Goal: Task Accomplishment & Management: Manage account settings

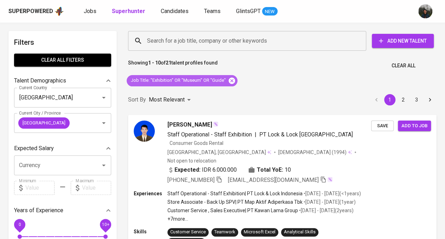
click at [232, 80] on icon at bounding box center [232, 80] width 6 height 6
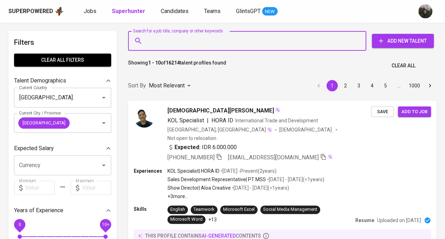
click at [165, 43] on input "Search for a job title, company or other keywords" at bounding box center [248, 40] width 207 height 13
paste input "[EMAIL_ADDRESS][DOMAIN_NAME]"
type input "[EMAIL_ADDRESS][DOMAIN_NAME]"
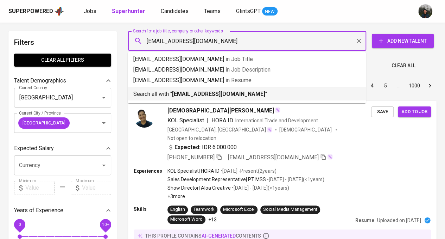
click at [195, 91] on b "[EMAIL_ADDRESS][DOMAIN_NAME]" at bounding box center [218, 93] width 93 height 7
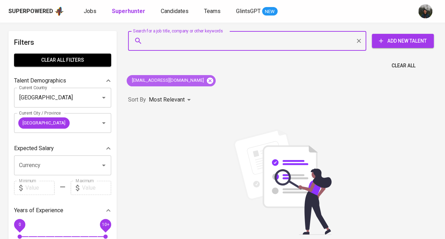
click at [207, 80] on icon at bounding box center [210, 80] width 6 height 6
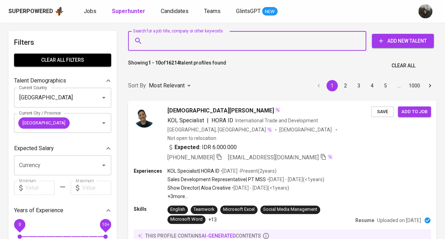
click at [218, 41] on input "Search for a job title, company or other keywords" at bounding box center [248, 40] width 207 height 13
paste input "farisabdulazizmr@gmail.com"
type input "farisabdulazizmr@gmail.com"
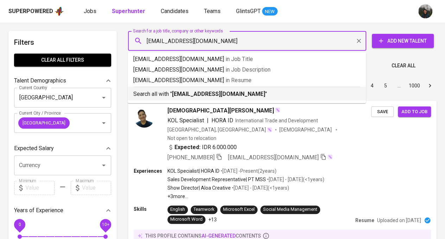
click at [215, 93] on b "farisabdulazizmr@gmail.com" at bounding box center [218, 93] width 93 height 7
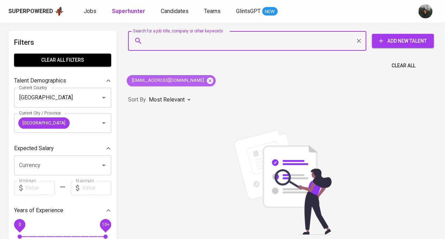
click at [206, 79] on icon at bounding box center [210, 81] width 8 height 8
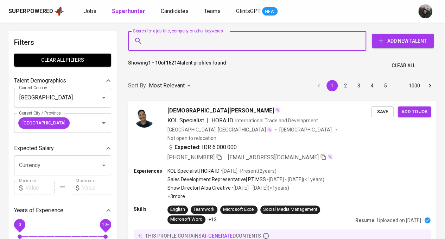
click at [212, 43] on input "Search for a job title, company or other keywords" at bounding box center [248, 40] width 207 height 13
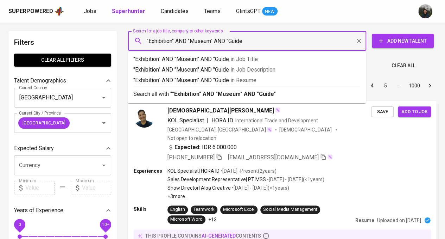
type input ""Exhibition" AND "Museum" AND "Guide""
click at [256, 94] on b ""Exhibition" AND "Museum" AND "Guide"" at bounding box center [224, 93] width 104 height 7
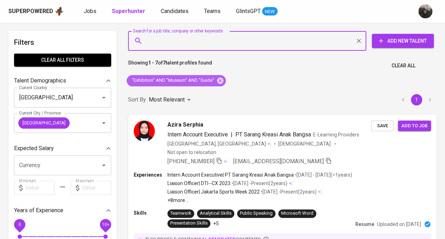
click at [191, 83] on span ""Exhibition" AND "Museum" AND "Guide"" at bounding box center [173, 80] width 92 height 7
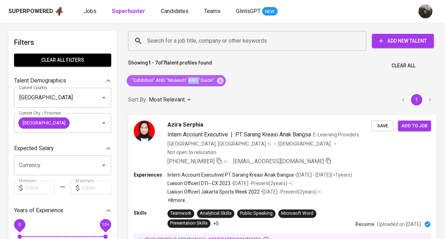
click at [191, 83] on span ""Exhibition" AND "Museum" AND "Guide"" at bounding box center [173, 80] width 92 height 7
click at [208, 80] on span ""Exhibition" AND "Museum" AND "Guide"" at bounding box center [173, 80] width 92 height 7
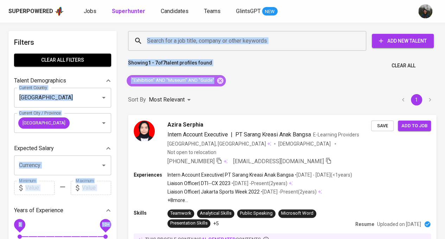
drag, startPoint x: 213, startPoint y: 80, endPoint x: 122, endPoint y: 81, distance: 91.2
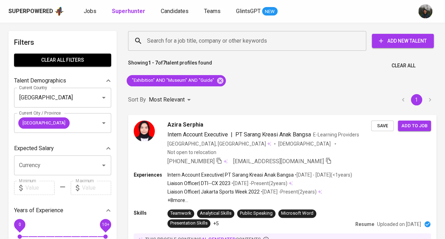
click at [207, 94] on div "Sort By Most Relevant MOST_RELEVANT 1" at bounding box center [282, 99] width 317 height 21
drag, startPoint x: 132, startPoint y: 79, endPoint x: 213, endPoint y: 81, distance: 81.0
click at [213, 81] on span ""Exhibition" AND "Museum" AND "Guide"" at bounding box center [173, 80] width 92 height 7
copy span ""Exhibition" AND "Museum" AND "Guide""
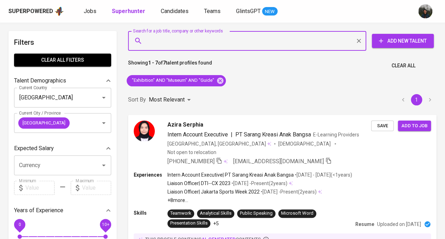
click at [223, 36] on input "Search for a job title, company or other keywords" at bounding box center [248, 40] width 207 height 13
paste input ""Exhibition" AND "Museum" AND "Guide""
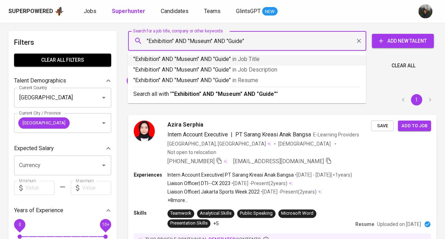
drag, startPoint x: 187, startPoint y: 40, endPoint x: 178, endPoint y: 40, distance: 9.2
click at [178, 40] on input ""Exhibition" AND "Museum" AND "Guide"" at bounding box center [248, 40] width 207 height 13
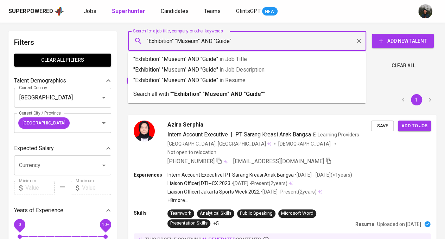
click at [175, 40] on input ""Exhibition" "Museum" AND "Guide"" at bounding box center [248, 40] width 207 height 13
click at [174, 41] on input ""Exhibition" "Museum" AND "Guide"" at bounding box center [248, 40] width 207 height 13
drag, startPoint x: 251, startPoint y: 43, endPoint x: 113, endPoint y: 31, distance: 138.5
click at [201, 39] on input ""Exhibition" "Museum" AND "Guide"" at bounding box center [248, 40] width 207 height 13
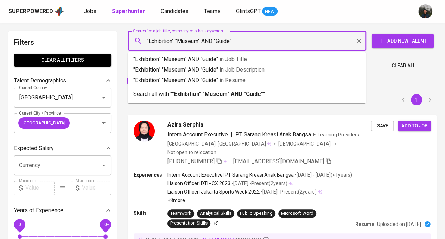
click at [213, 40] on input ""Exhibition" "Museum" AND "Guide"" at bounding box center [248, 40] width 207 height 13
drag, startPoint x: 237, startPoint y: 43, endPoint x: 174, endPoint y: 43, distance: 63.4
click at [174, 43] on input ""Exhibition" "Museum" "Guide"" at bounding box center [248, 40] width 207 height 13
type input ""Exhibition" OR "Museum" OR "Guide""
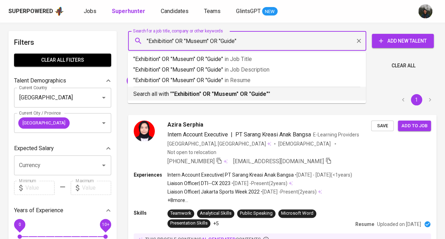
click at [206, 95] on b ""Exhibition" OR "Museum" OR "Guide"" at bounding box center [220, 93] width 96 height 7
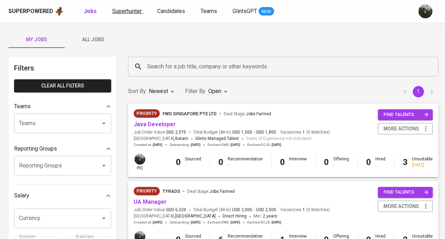
click at [130, 13] on span "Superhunter" at bounding box center [127, 11] width 30 height 7
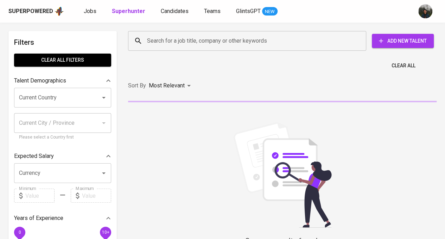
click at [208, 39] on input "Search for a job title, company or other keywords" at bounding box center [248, 40] width 207 height 13
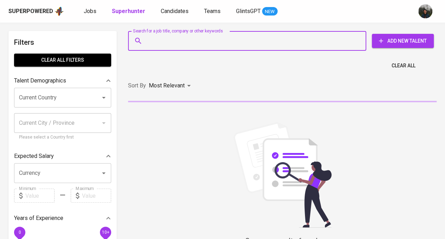
paste input "farisabdulazizmr@gmail.com"
type input "farisabdulazizmr@gmail.com"
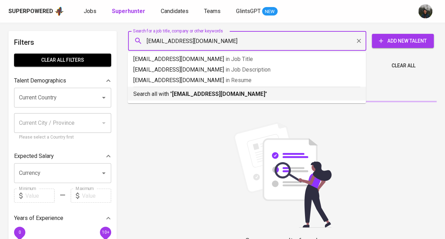
click at [208, 97] on b "farisabdulazizmr@gmail.com" at bounding box center [218, 93] width 93 height 7
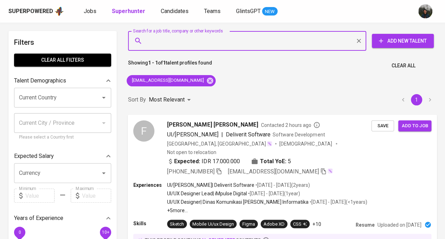
scroll to position [35, 0]
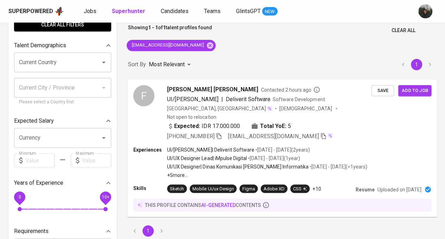
click at [343, 121] on div "Expected: IDR 17.000.000 Total YoE: 5" at bounding box center [269, 126] width 204 height 10
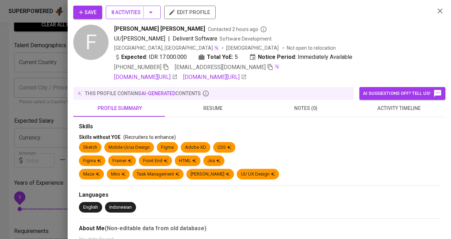
click at [134, 13] on span "8 Activities" at bounding box center [133, 12] width 44 height 9
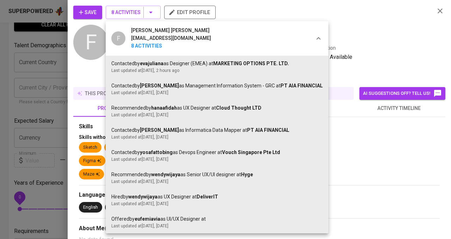
click at [36, 61] on div at bounding box center [225, 119] width 451 height 239
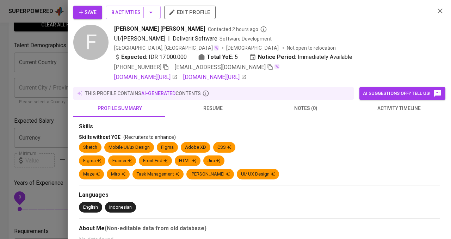
click at [56, 65] on div at bounding box center [225, 119] width 451 height 239
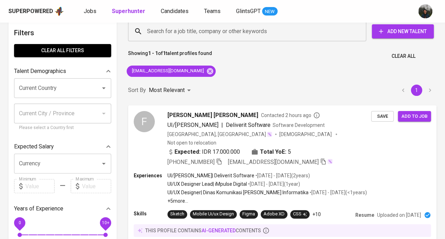
scroll to position [0, 0]
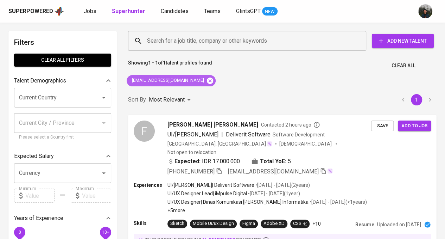
click at [206, 80] on icon at bounding box center [210, 81] width 8 height 8
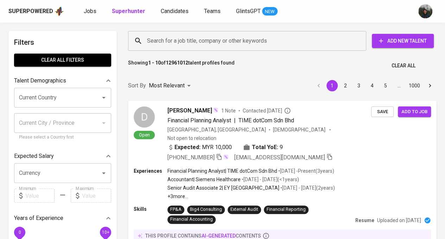
click at [219, 43] on input "Search for a job title, company or other keywords" at bounding box center [248, 40] width 207 height 13
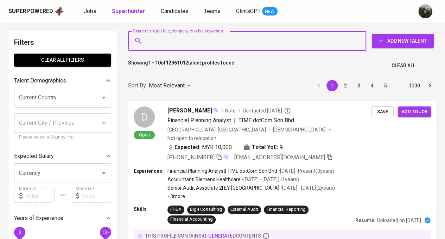
paste input "athaya.tya@gmail.com"
type input "athaya.tya@gmail.com"
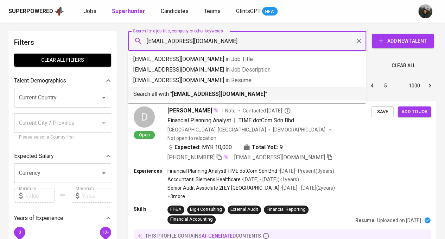
click at [218, 97] on b "athaya.tya@gmail.com" at bounding box center [218, 93] width 93 height 7
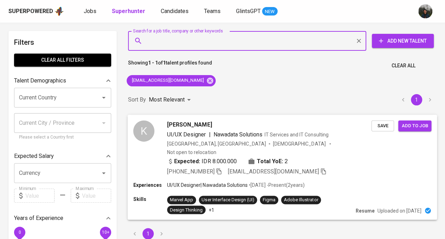
click at [329, 167] on div "+62 851-5524-6267 athaya.tya@gmail.com" at bounding box center [269, 171] width 204 height 8
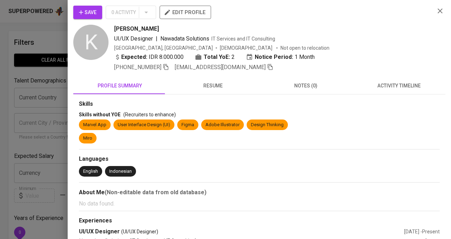
click at [82, 10] on icon "button" at bounding box center [80, 12] width 7 height 7
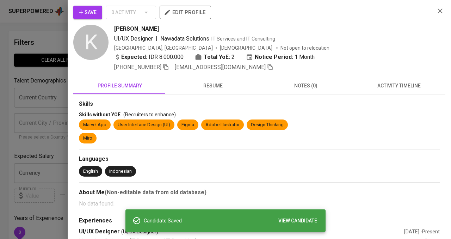
click at [59, 87] on div at bounding box center [225, 119] width 451 height 239
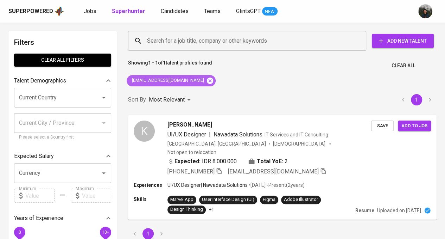
click at [207, 80] on icon at bounding box center [210, 80] width 6 height 6
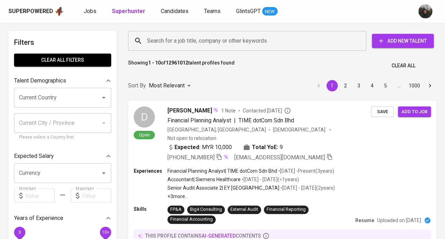
click at [180, 44] on input "Search for a job title, company or other keywords" at bounding box center [248, 40] width 207 height 13
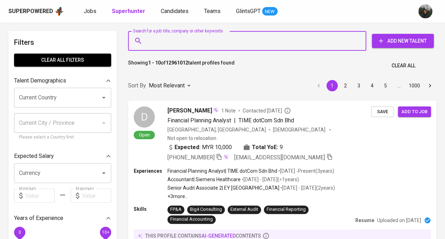
paste input "farisabdulazizmr@gmail.com"
type input "farisabdulazizmr@gmail.com"
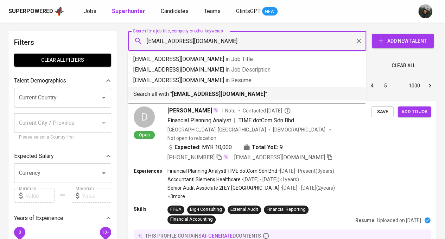
click at [186, 93] on b "farisabdulazizmr@gmail.com" at bounding box center [218, 93] width 93 height 7
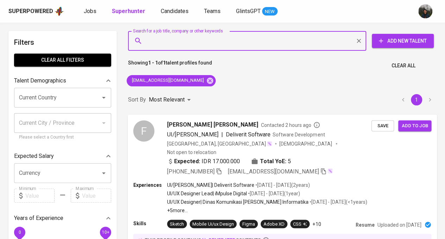
click at [389, 127] on span "Save" at bounding box center [382, 125] width 15 height 8
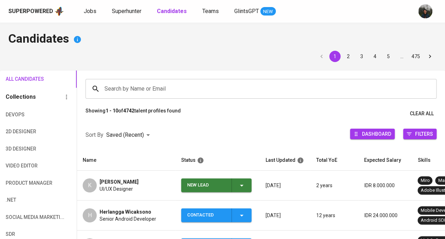
click at [218, 185] on div "New Lead" at bounding box center [206, 185] width 39 height 14
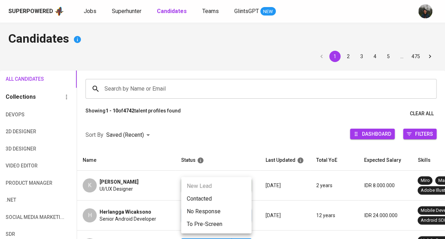
click at [218, 197] on li "Contacted" at bounding box center [216, 198] width 70 height 13
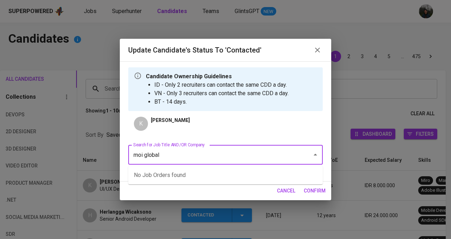
drag, startPoint x: 187, startPoint y: 156, endPoint x: 83, endPoint y: 169, distance: 104.3
click at [83, 169] on div "Update Candidate's Status to 'Contacted' Candidate Ownership Guidelines ID - On…" at bounding box center [225, 119] width 451 height 239
type input "t"
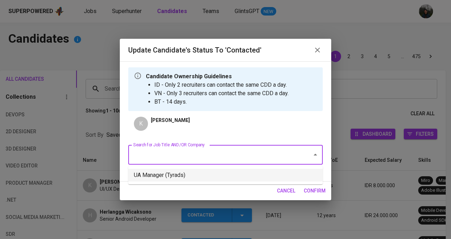
click at [187, 173] on li "UA Manager (Tyrads)" at bounding box center [225, 175] width 194 height 13
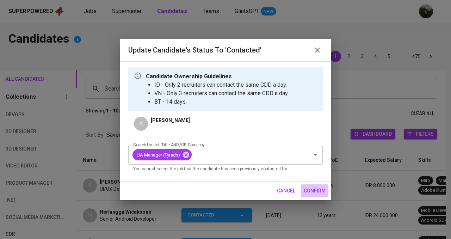
click at [317, 190] on span "confirm" at bounding box center [314, 190] width 22 height 9
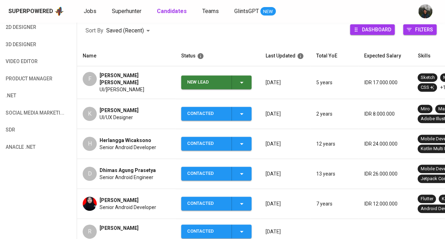
scroll to position [106, 0]
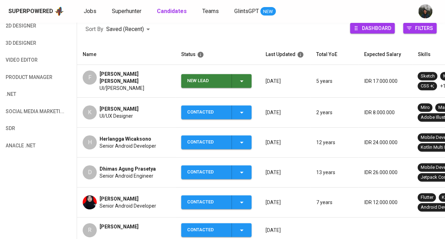
click at [226, 80] on div "New Lead" at bounding box center [206, 81] width 39 height 14
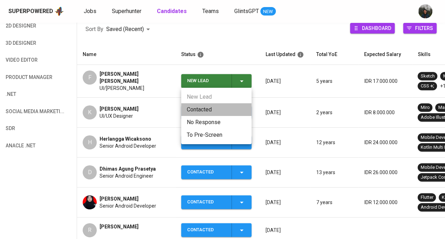
click at [221, 106] on li "Contacted" at bounding box center [216, 109] width 70 height 13
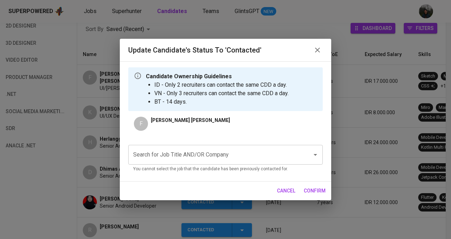
click at [197, 150] on input "Search for Job Title AND/OR Company" at bounding box center [215, 154] width 168 height 13
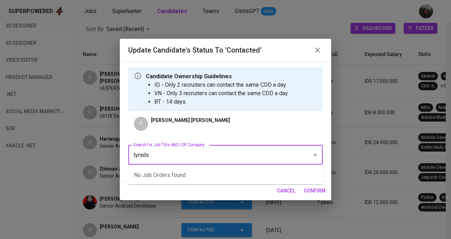
type input "tyrads"
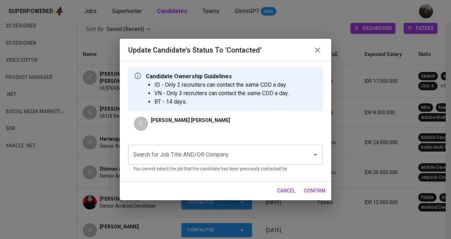
click at [194, 147] on div "Search for Job Title AND/OR Company" at bounding box center [225, 155] width 194 height 20
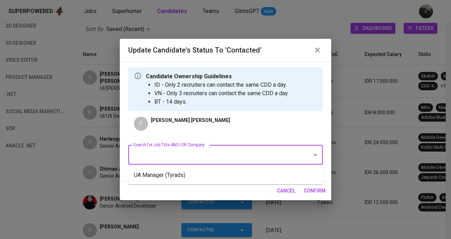
click at [266, 156] on input "Search for Job Title AND/OR Company" at bounding box center [215, 154] width 168 height 13
click at [241, 175] on li "UA Manager (Tyrads)" at bounding box center [225, 175] width 194 height 13
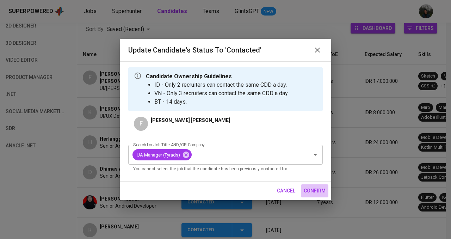
click at [318, 194] on span "confirm" at bounding box center [314, 190] width 22 height 9
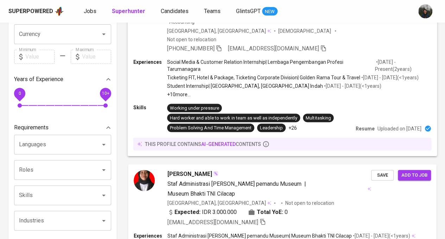
scroll to position [246, 0]
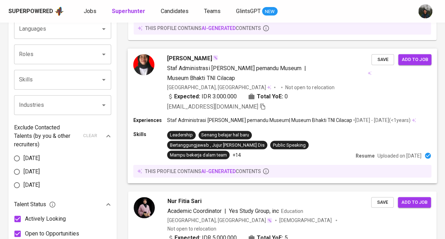
click at [327, 92] on div "Expected: IDR 3.000.000 Total YoE: 0" at bounding box center [269, 97] width 204 height 10
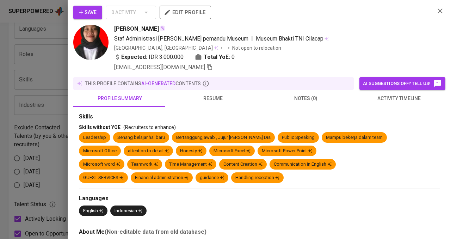
click at [96, 41] on img at bounding box center [90, 42] width 35 height 35
click at [43, 75] on div at bounding box center [225, 119] width 451 height 239
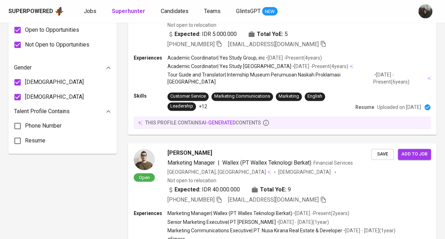
scroll to position [387, 0]
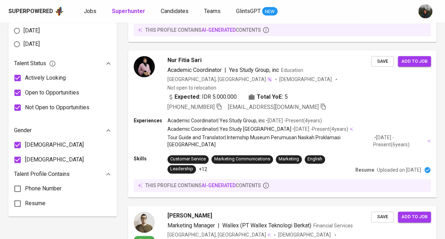
click at [18, 145] on input "[DEMOGRAPHIC_DATA]" at bounding box center [17, 144] width 15 height 15
checkbox input "false"
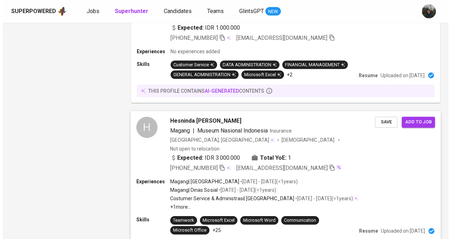
scroll to position [915, 0]
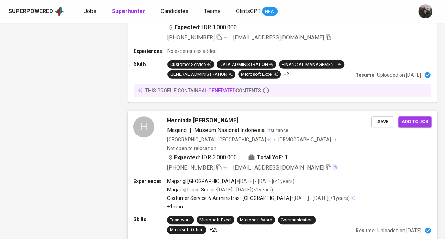
click at [353, 163] on div "+62 858-1156-4056 hesnindarsk@gmail.com" at bounding box center [269, 167] width 204 height 8
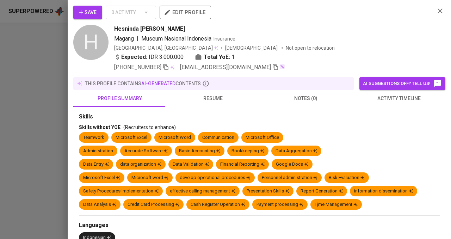
click at [213, 97] on span "resume" at bounding box center [212, 98] width 84 height 9
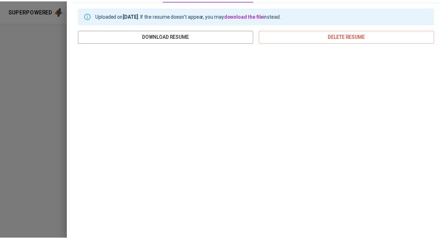
scroll to position [0, 0]
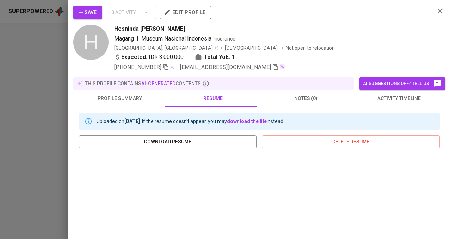
click at [44, 109] on div at bounding box center [225, 119] width 451 height 239
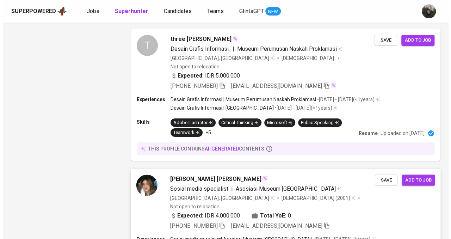
scroll to position [1161, 0]
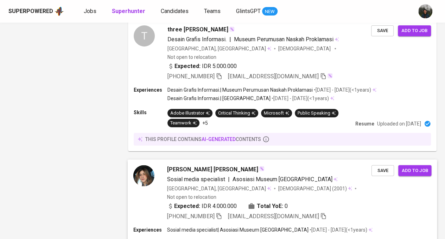
click at [147, 165] on div at bounding box center [143, 193] width 21 height 56
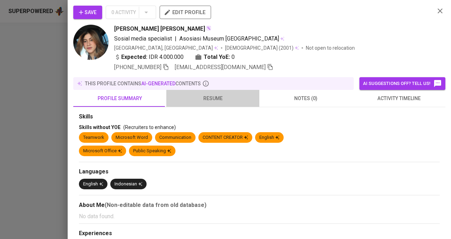
click at [219, 100] on span "resume" at bounding box center [212, 98] width 84 height 9
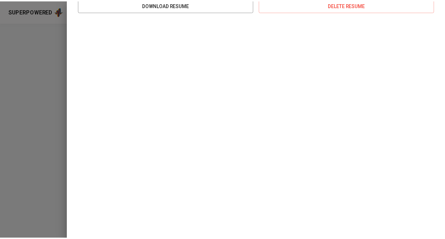
scroll to position [0, 0]
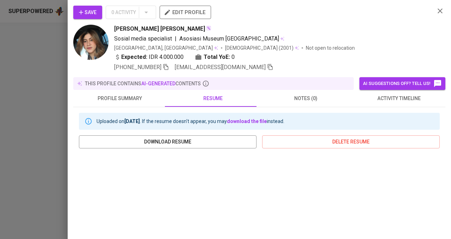
click at [64, 80] on div at bounding box center [225, 119] width 451 height 239
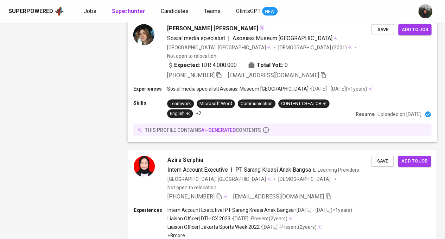
scroll to position [1336, 0]
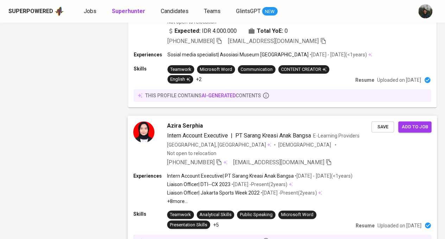
click at [284, 121] on div "Azira Serphia" at bounding box center [269, 125] width 204 height 8
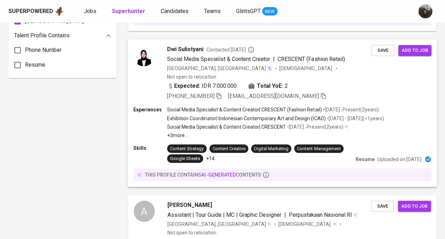
scroll to position [563, 0]
